Goal: Task Accomplishment & Management: Manage account settings

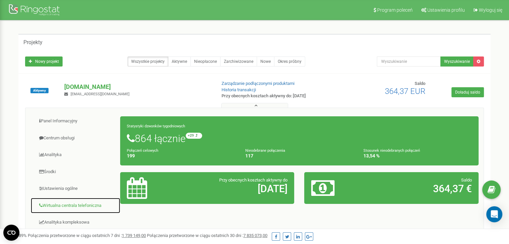
click at [80, 202] on link "Wirtualna centrala telefoniczna" at bounding box center [75, 206] width 90 height 16
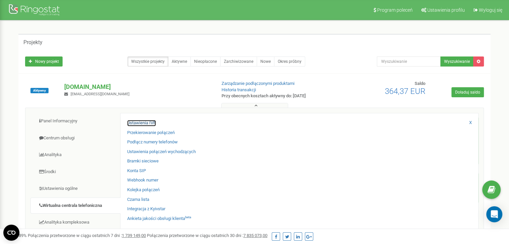
click at [141, 123] on link "Ustawienia IVR" at bounding box center [141, 123] width 29 height 6
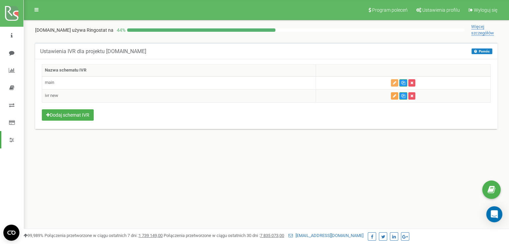
click at [393, 95] on icon "button" at bounding box center [394, 96] width 3 height 4
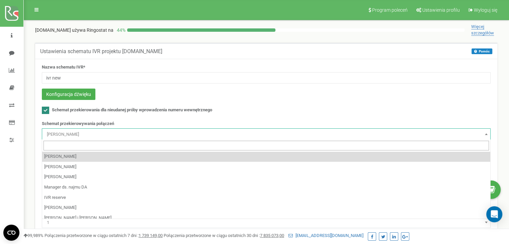
scroll to position [67, 0]
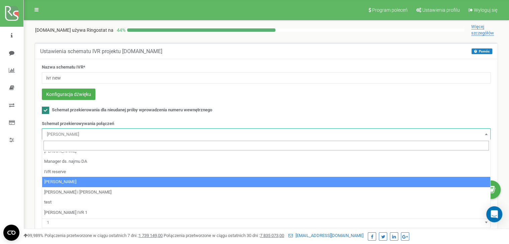
select select "198542"
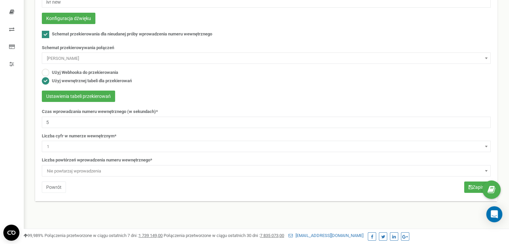
scroll to position [100, 0]
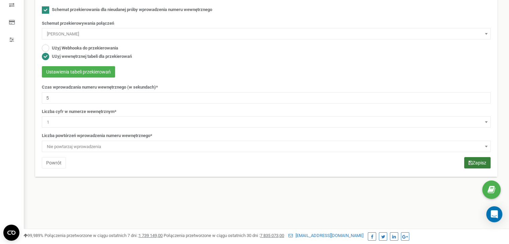
click at [472, 160] on button "Zapisz" at bounding box center [477, 162] width 26 height 11
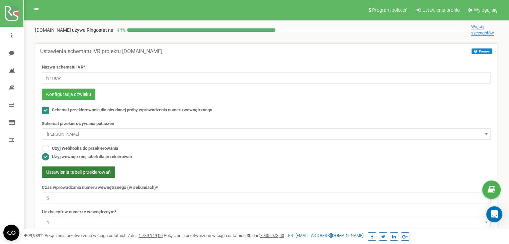
click at [89, 169] on button "Ustawienia tabeli przekierowań" at bounding box center [78, 172] width 73 height 11
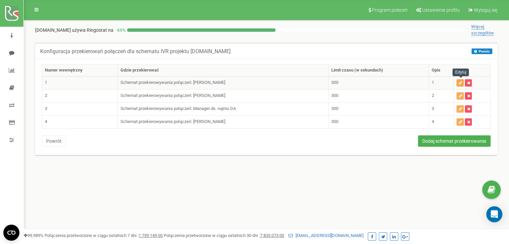
click at [459, 82] on icon "button" at bounding box center [459, 83] width 3 height 4
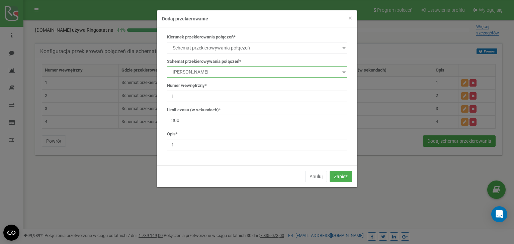
click at [213, 75] on select "manager Main IVR new Kamila Rzeszut Patrycja Juroszek Szymon Górnik Manager ds.…" at bounding box center [257, 71] width 180 height 11
select select "232181"
click at [167, 66] on select "manager Main IVR new Kamila Rzeszut Patrycja Juroszek Szymon Górnik Manager ds.…" at bounding box center [257, 71] width 180 height 11
click at [342, 176] on button "Zapisz" at bounding box center [340, 176] width 22 height 11
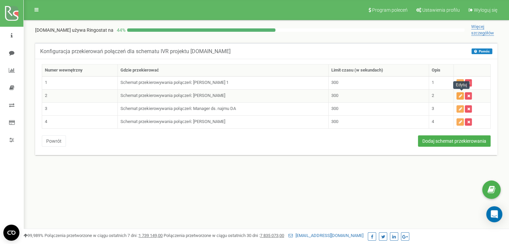
click at [460, 96] on icon "button" at bounding box center [459, 96] width 3 height 4
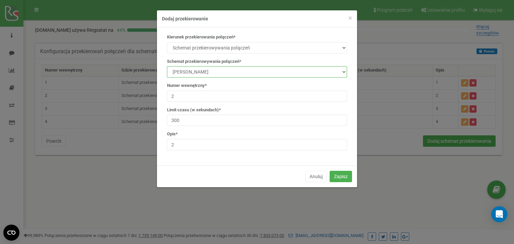
click at [230, 72] on select "manager Main IVR new Kamila Rzeszut Patrycja Juroszek Szymon Górnik Manager ds.…" at bounding box center [257, 71] width 180 height 11
select select "232186"
click at [167, 66] on select "manager Main IVR new Kamila Rzeszut Patrycja Juroszek Szymon Górnik Manager ds.…" at bounding box center [257, 71] width 180 height 11
click at [336, 173] on button "Zapisz" at bounding box center [340, 176] width 22 height 11
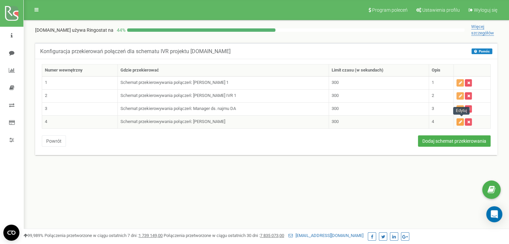
click at [459, 119] on button "button" at bounding box center [459, 121] width 7 height 7
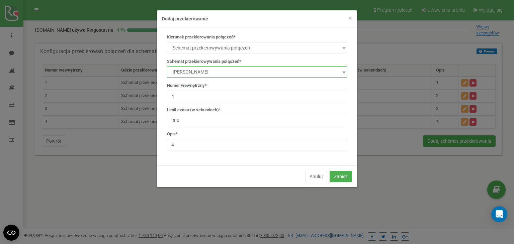
drag, startPoint x: 217, startPoint y: 70, endPoint x: 221, endPoint y: 74, distance: 5.4
click at [217, 70] on select "manager Main IVR new [PERSON_NAME] [PERSON_NAME] [PERSON_NAME] Manager ds. najm…" at bounding box center [257, 71] width 180 height 11
select select "232186"
click at [167, 66] on select "manager Main IVR new [PERSON_NAME] [PERSON_NAME] [PERSON_NAME] Manager ds. najm…" at bounding box center [257, 71] width 180 height 11
click at [338, 172] on button "Zapisz" at bounding box center [340, 176] width 22 height 11
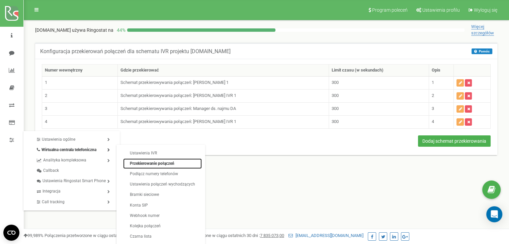
click at [138, 160] on link "Przekierowanie połączeń" at bounding box center [162, 164] width 79 height 10
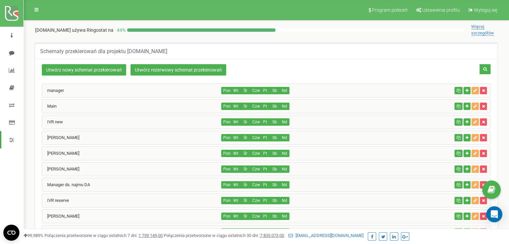
click at [131, 121] on div "IVR new" at bounding box center [131, 121] width 179 height 13
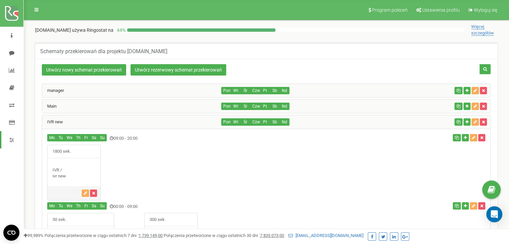
scroll to position [100, 0]
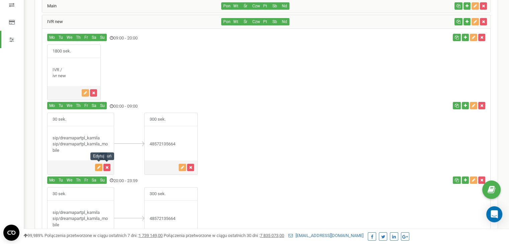
click at [99, 164] on button "button" at bounding box center [98, 167] width 7 height 7
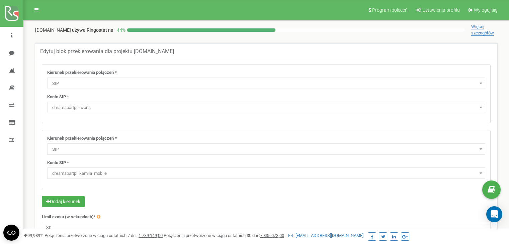
select select "SIP"
select select "dreamapartpl_iwona"
select select "SIP"
click at [104, 171] on span "dreamapartpl_kamila_mobile" at bounding box center [265, 173] width 433 height 9
click at [113, 174] on span "dreamapartpl_kamila_mobile" at bounding box center [265, 173] width 433 height 9
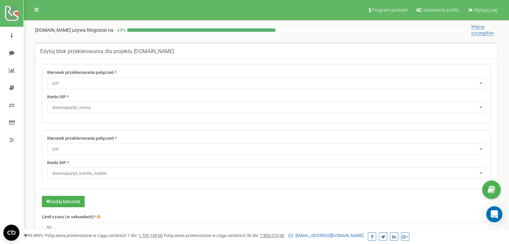
click at [122, 173] on span "dreamapartpl_kamila_mobile" at bounding box center [265, 173] width 433 height 9
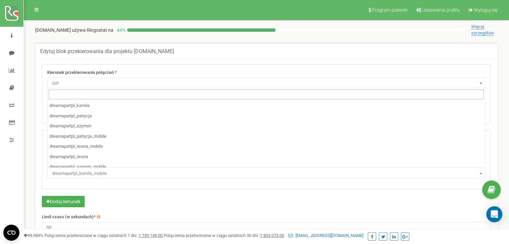
scroll to position [15, 0]
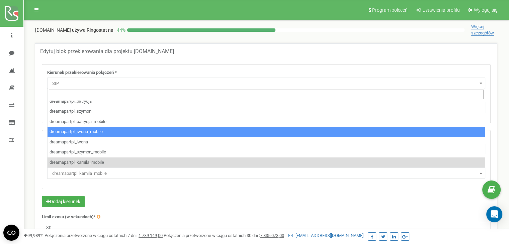
select select "dreamapartpl_iwona_mobile"
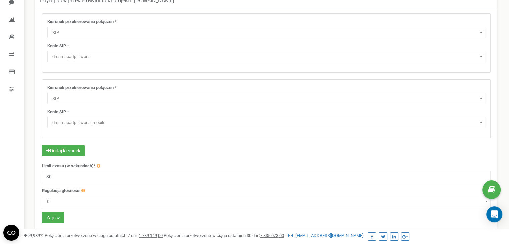
scroll to position [100, 0]
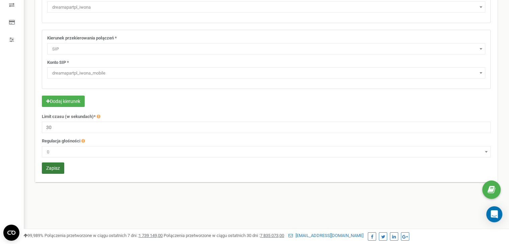
click at [57, 165] on button "Zapisz" at bounding box center [53, 168] width 22 height 11
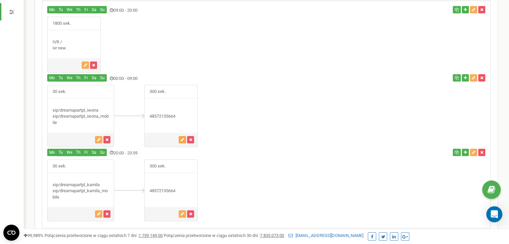
click at [181, 139] on icon "button" at bounding box center [182, 140] width 3 height 4
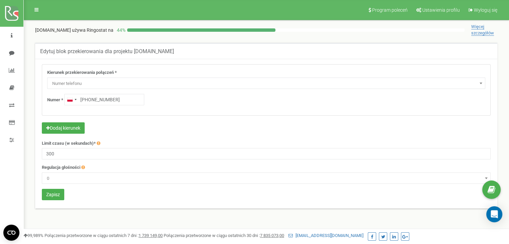
type input "+48 789 678 772"
click at [57, 187] on form "Kierunek przekierowania połączeń * Nie używaj Poczta głosowa IVR Numer przekier…" at bounding box center [266, 133] width 449 height 138
click at [58, 193] on button "Zapisz" at bounding box center [53, 194] width 22 height 11
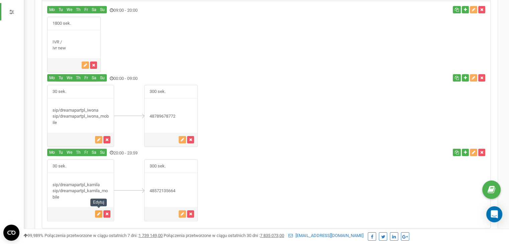
click at [96, 212] on button "button" at bounding box center [98, 213] width 7 height 7
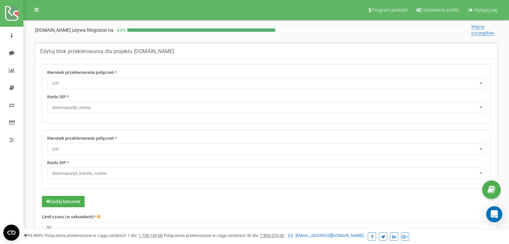
select select "SIP"
select select "dreamapartpl_iwona"
select select "SIP"
click at [118, 174] on span "dreamapartpl_kamila_mobile" at bounding box center [265, 173] width 433 height 9
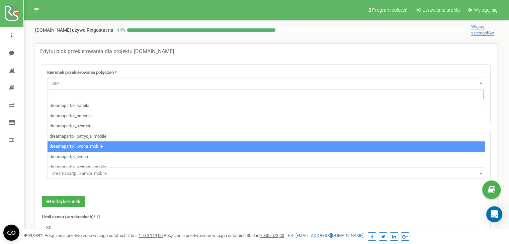
select select "dreamapartpl_iwona_mobile"
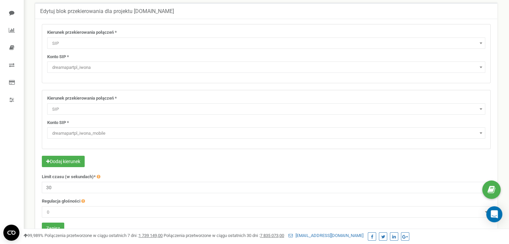
scroll to position [100, 0]
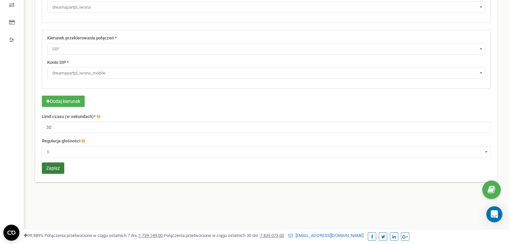
click at [54, 164] on button "Zapisz" at bounding box center [53, 168] width 22 height 11
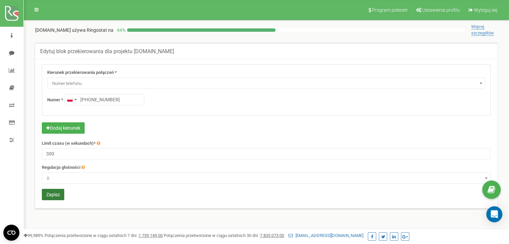
type input "+48 789 678 772"
click at [59, 196] on button "Zapisz" at bounding box center [53, 194] width 22 height 11
